Goal: Information Seeking & Learning: Check status

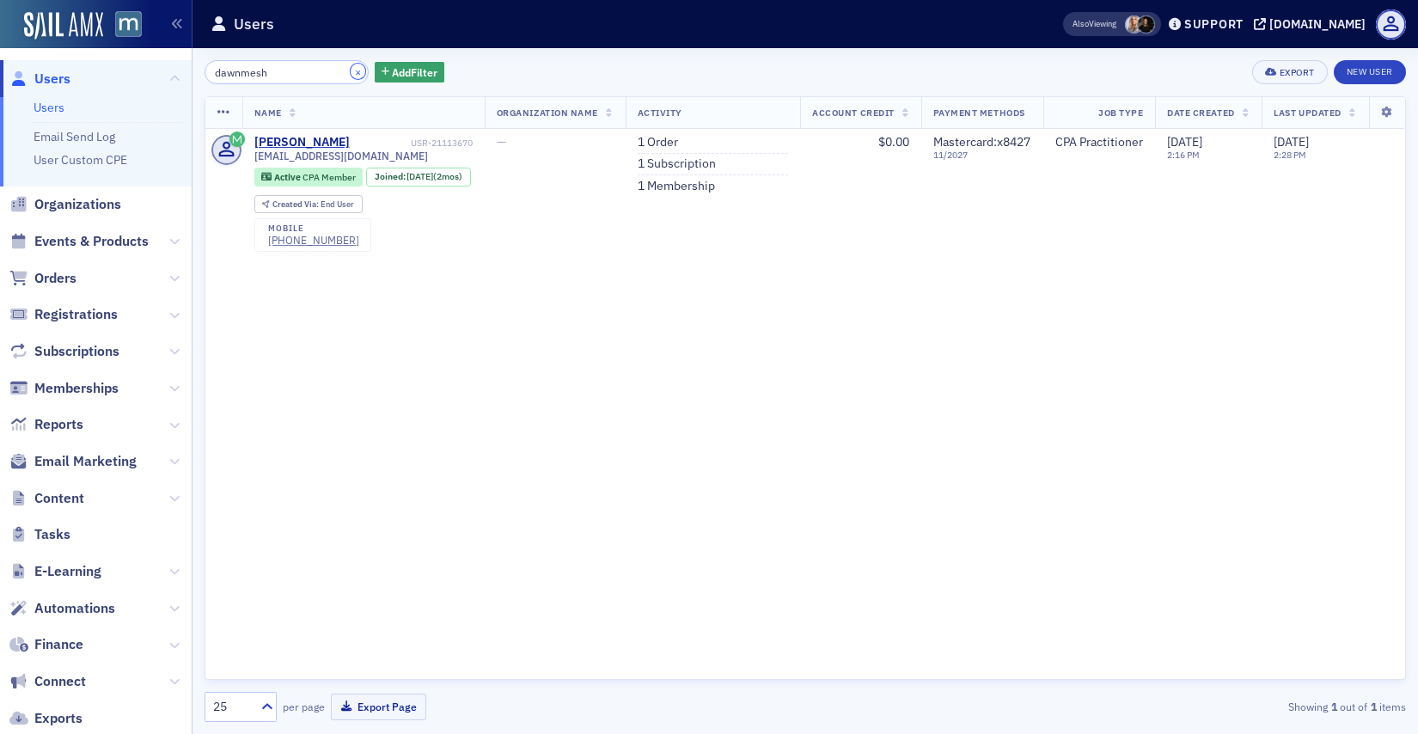
click at [351, 68] on button "×" at bounding box center [358, 71] width 15 height 15
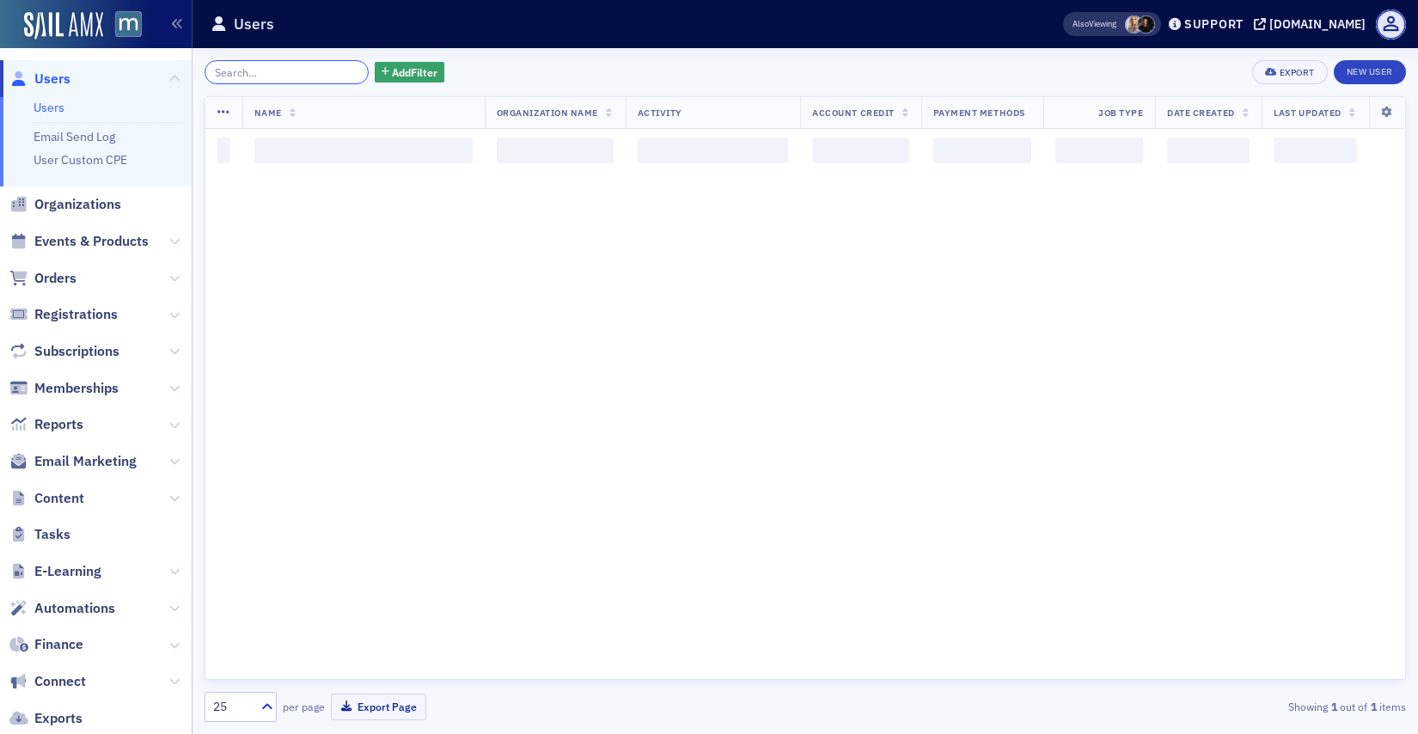
click at [314, 77] on input "search" at bounding box center [287, 72] width 164 height 24
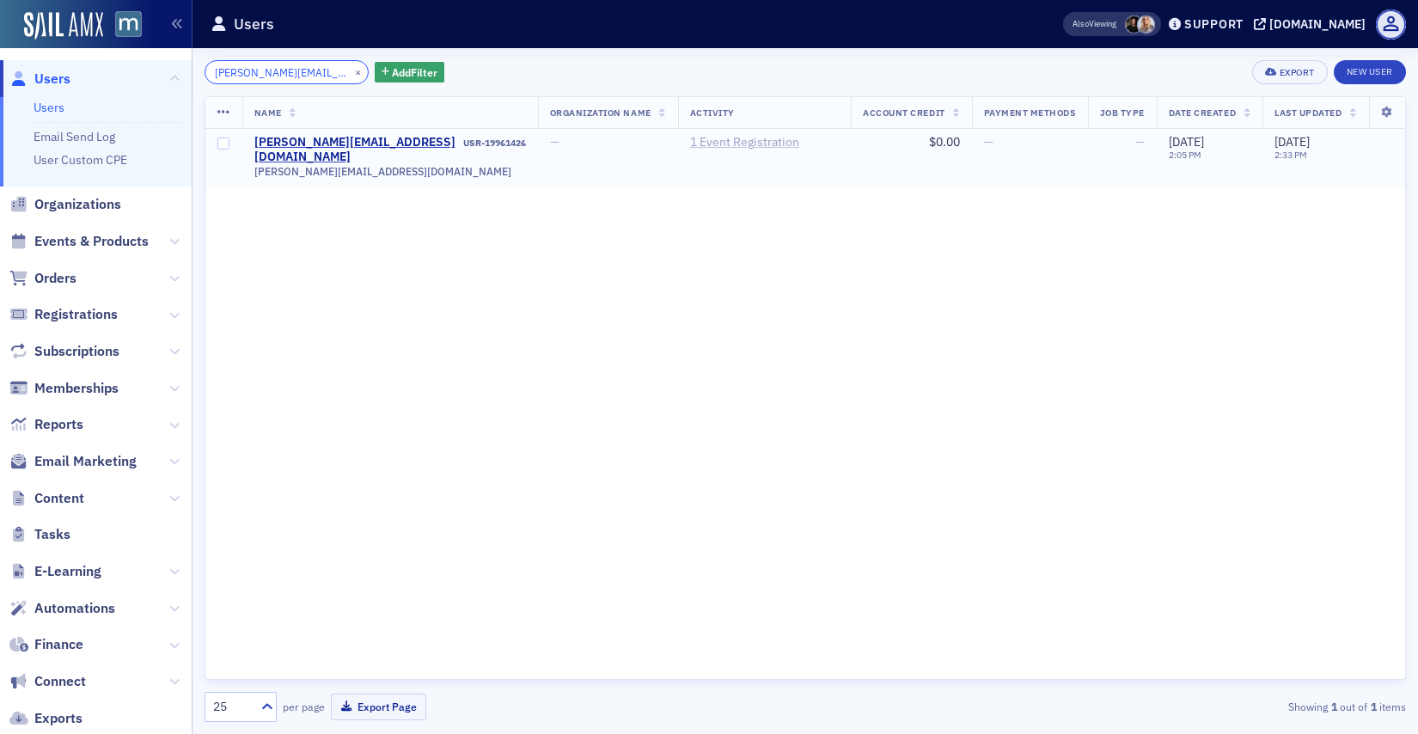
type input "rachel@elliscpallc.com"
click at [690, 142] on link "1 Event Registration" at bounding box center [744, 142] width 109 height 15
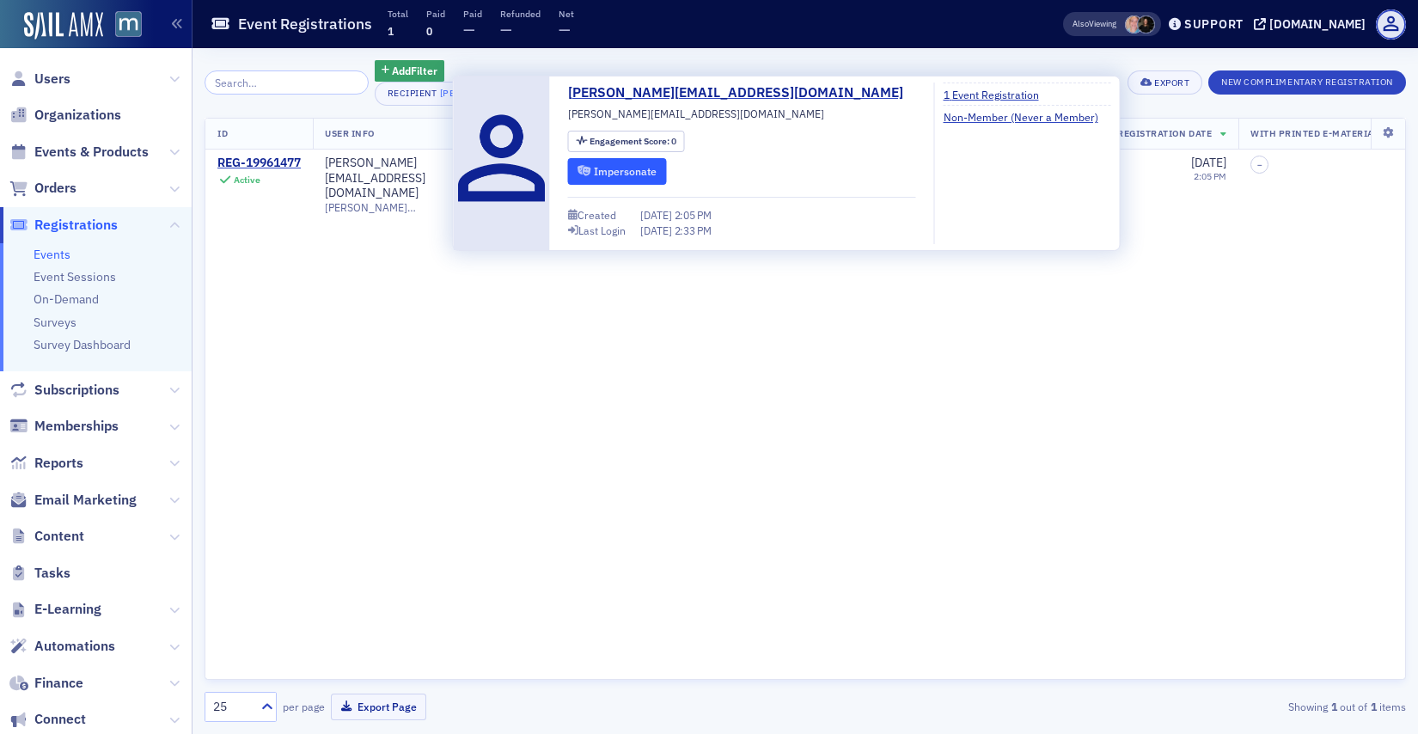
click at [594, 162] on button "Impersonate" at bounding box center [617, 171] width 99 height 27
click at [572, 171] on button "Impersonate" at bounding box center [617, 171] width 99 height 27
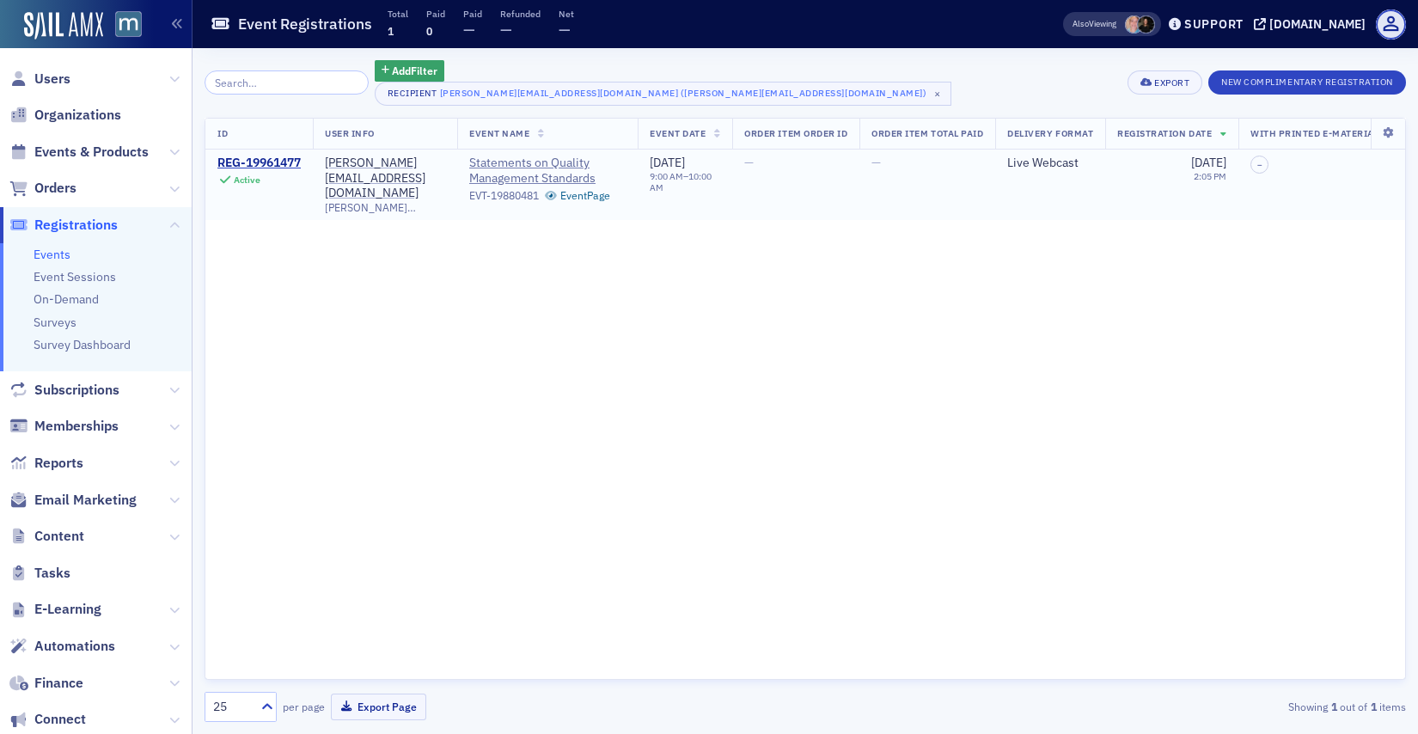
click at [285, 151] on td "REG-19961477 Active" at bounding box center [258, 185] width 107 height 70
click at [281, 160] on div "REG-19961477" at bounding box center [258, 163] width 83 height 15
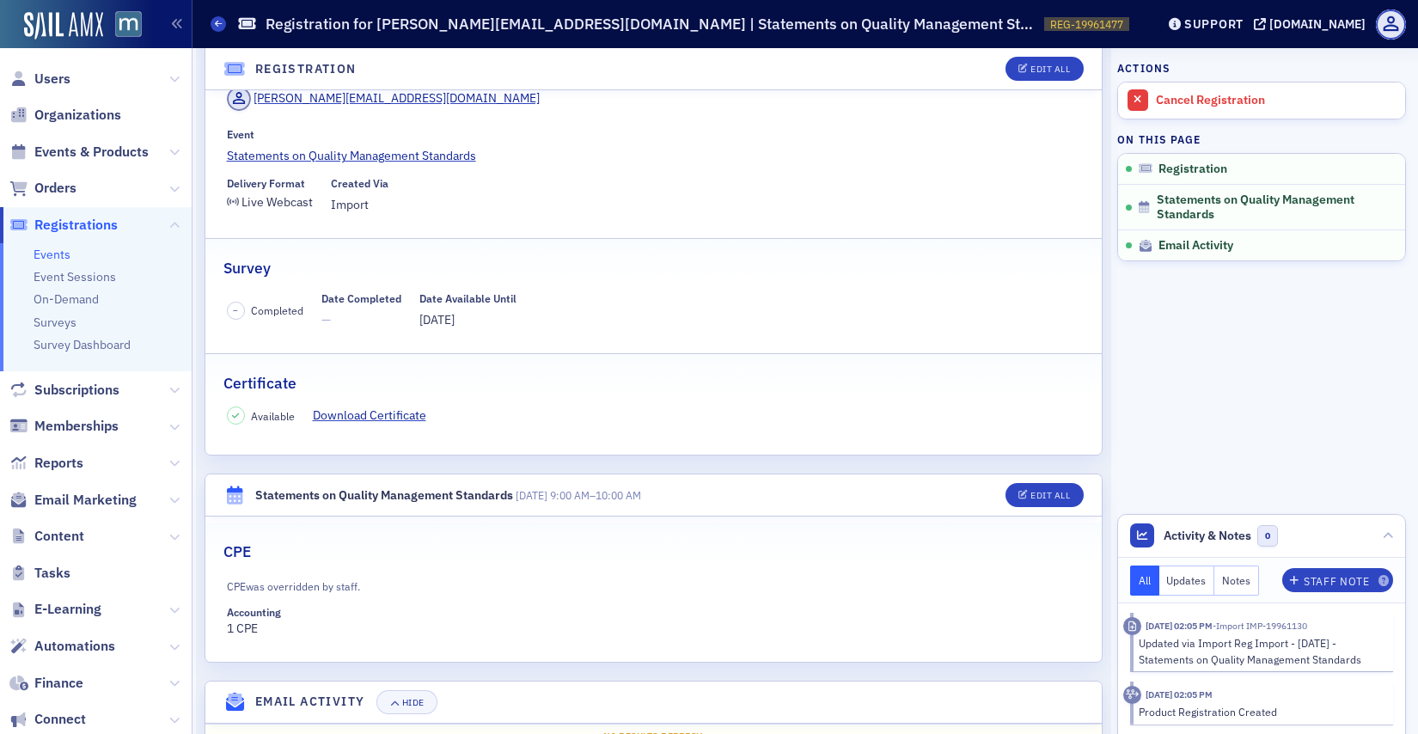
scroll to position [128, 0]
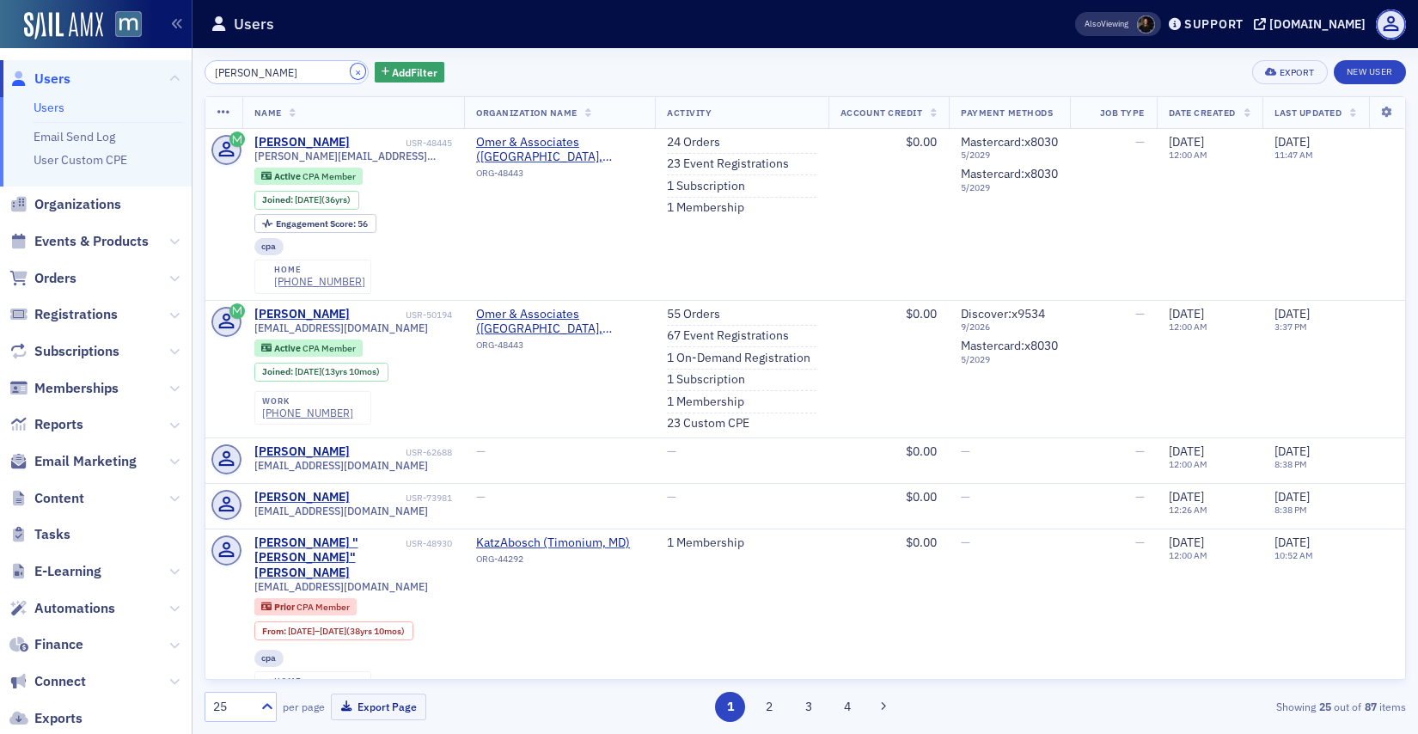
click at [351, 69] on button "×" at bounding box center [358, 71] width 15 height 15
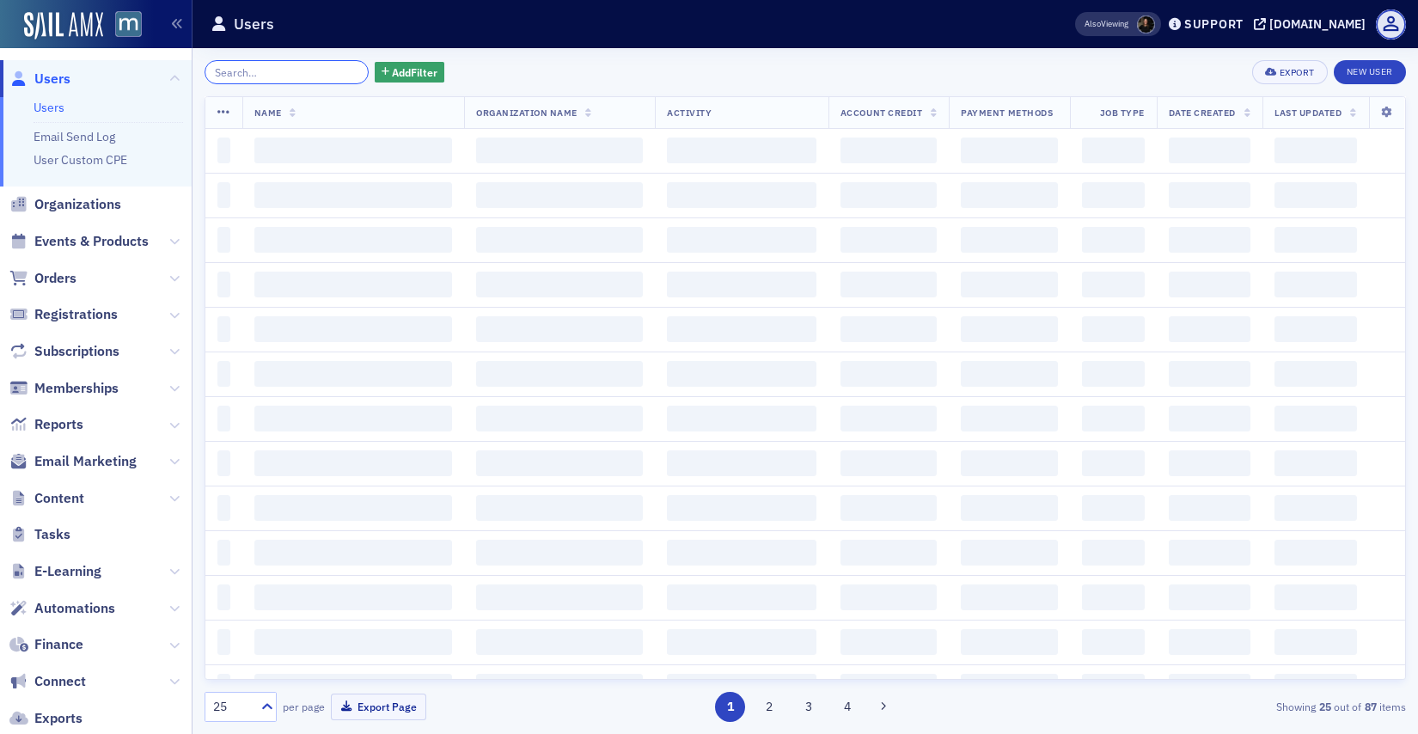
click at [310, 71] on input "search" at bounding box center [287, 72] width 164 height 24
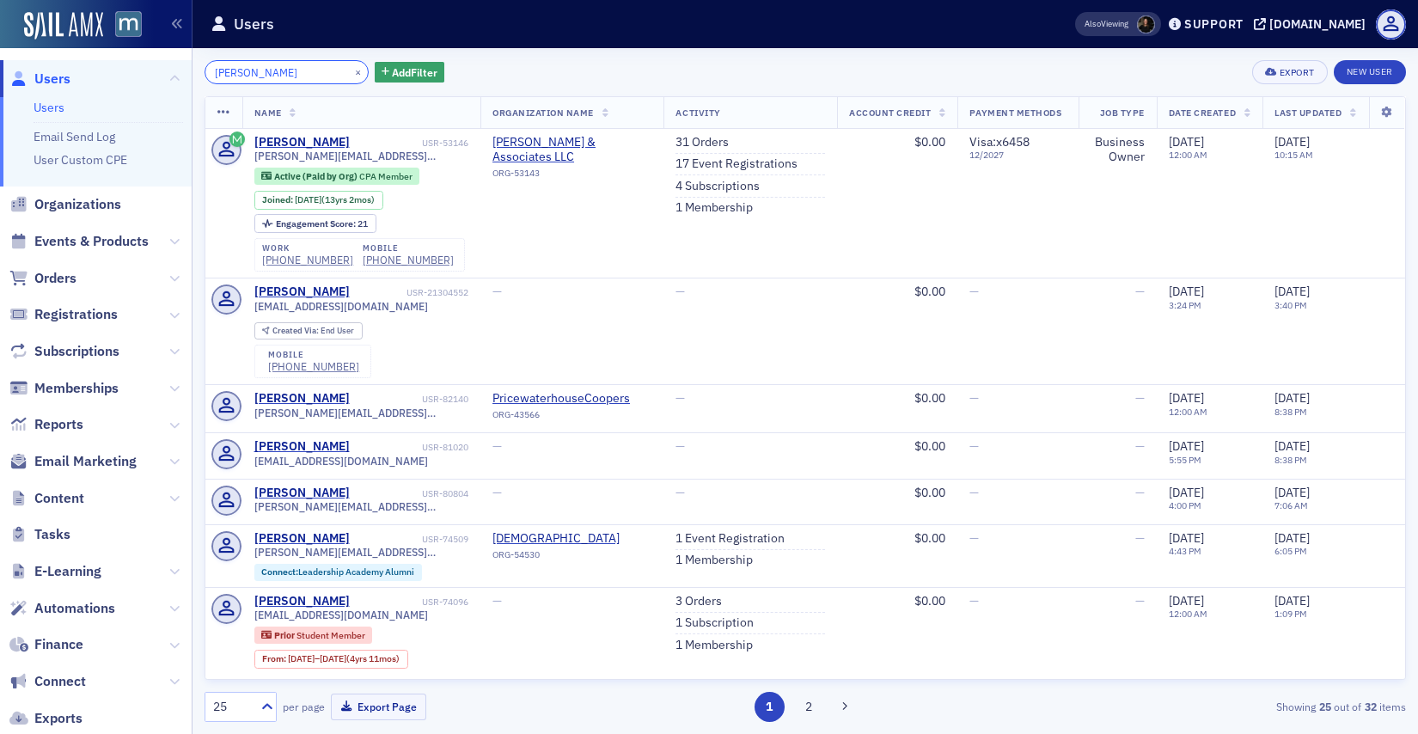
type input "[PERSON_NAME]"
